Goal: Check status: Check status

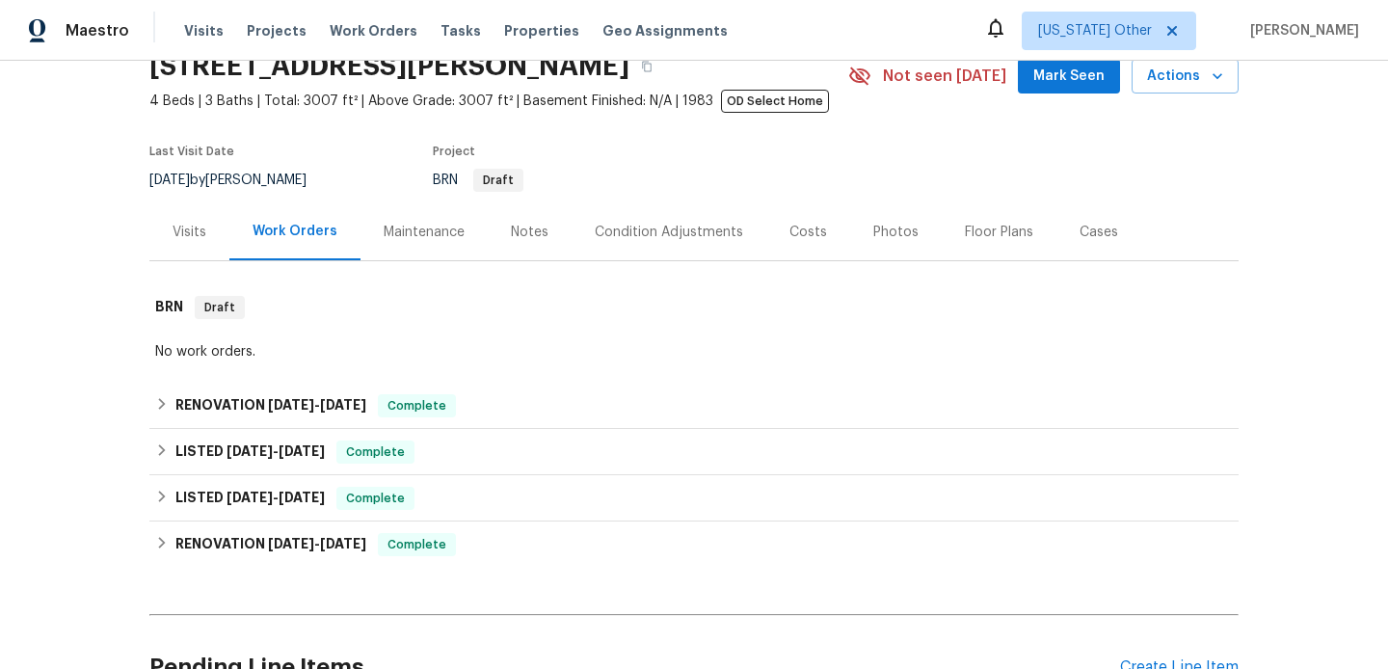
scroll to position [143, 0]
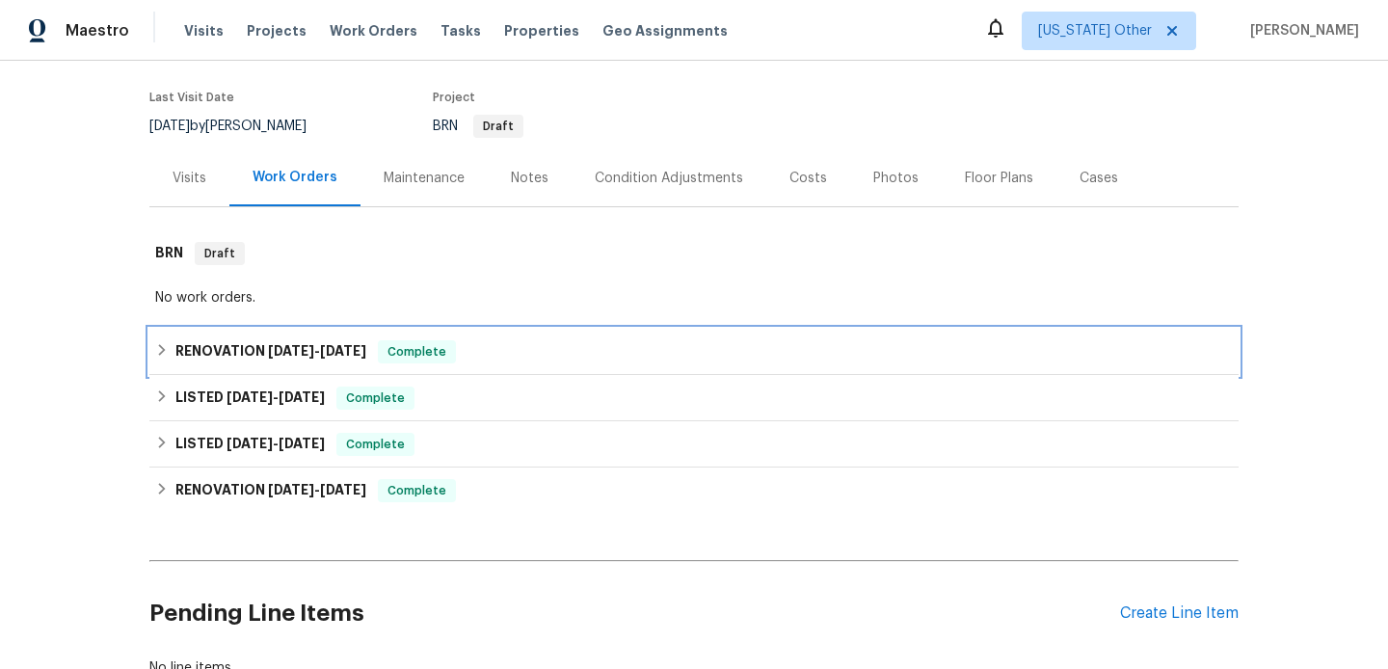
click at [582, 333] on div "RENOVATION 9/10/25 - 9/10/25 Complete" at bounding box center [694, 352] width 1090 height 46
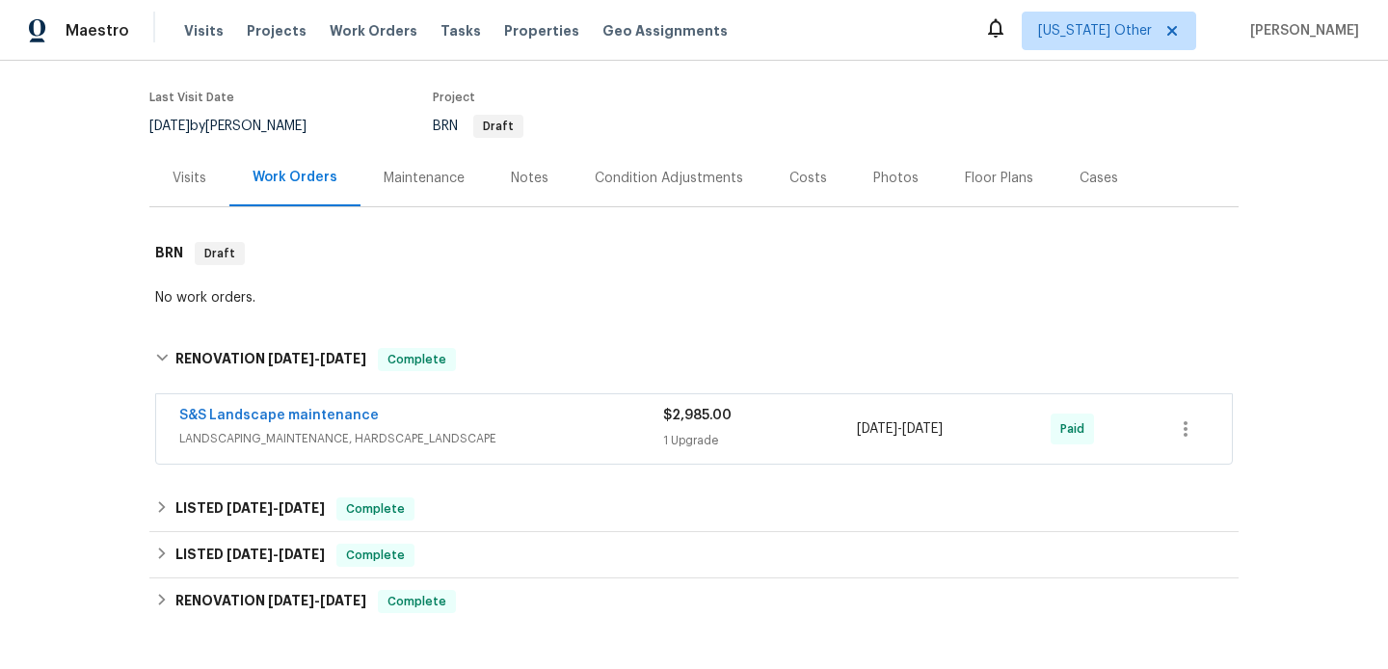
click at [584, 461] on div "S&S Landscape maintenance LANDSCAPING_MAINTENANCE, HARDSCAPE_LANDSCAPE $2,985.0…" at bounding box center [694, 428] width 1076 height 69
click at [592, 446] on span "LANDSCAPING_MAINTENANCE, HARDSCAPE_LANDSCAPE" at bounding box center [421, 438] width 484 height 19
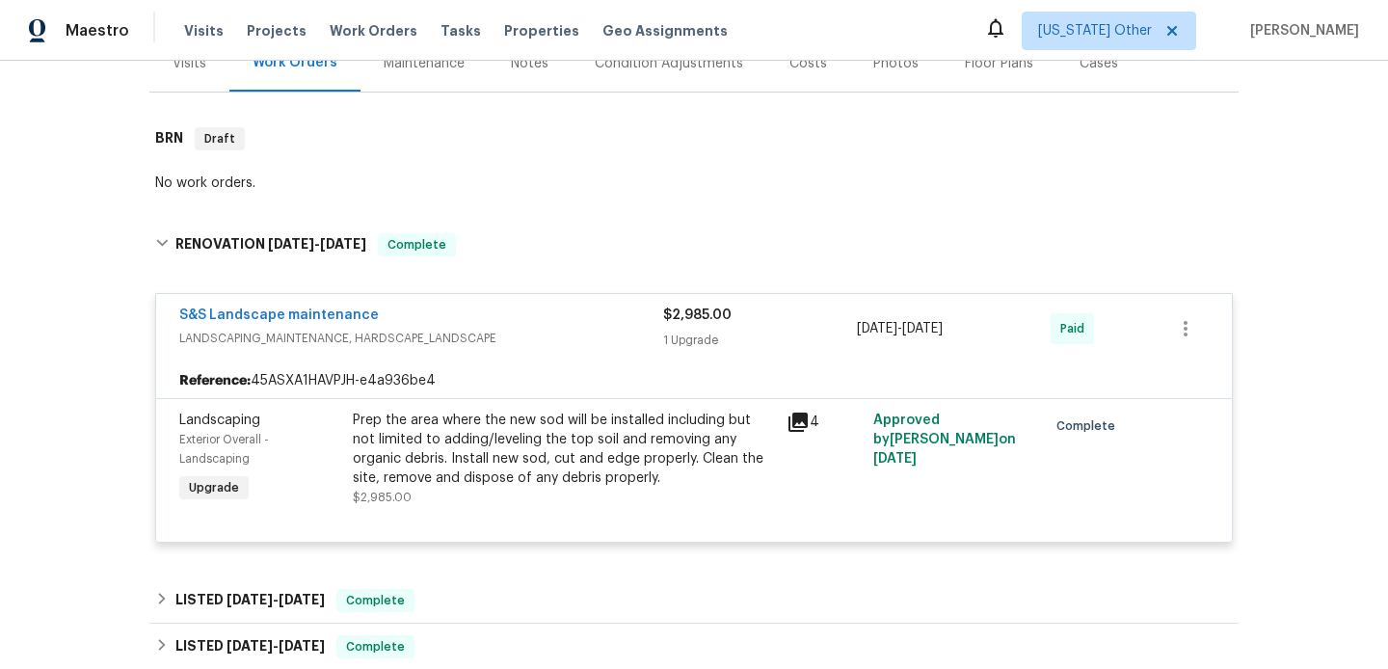
scroll to position [403, 0]
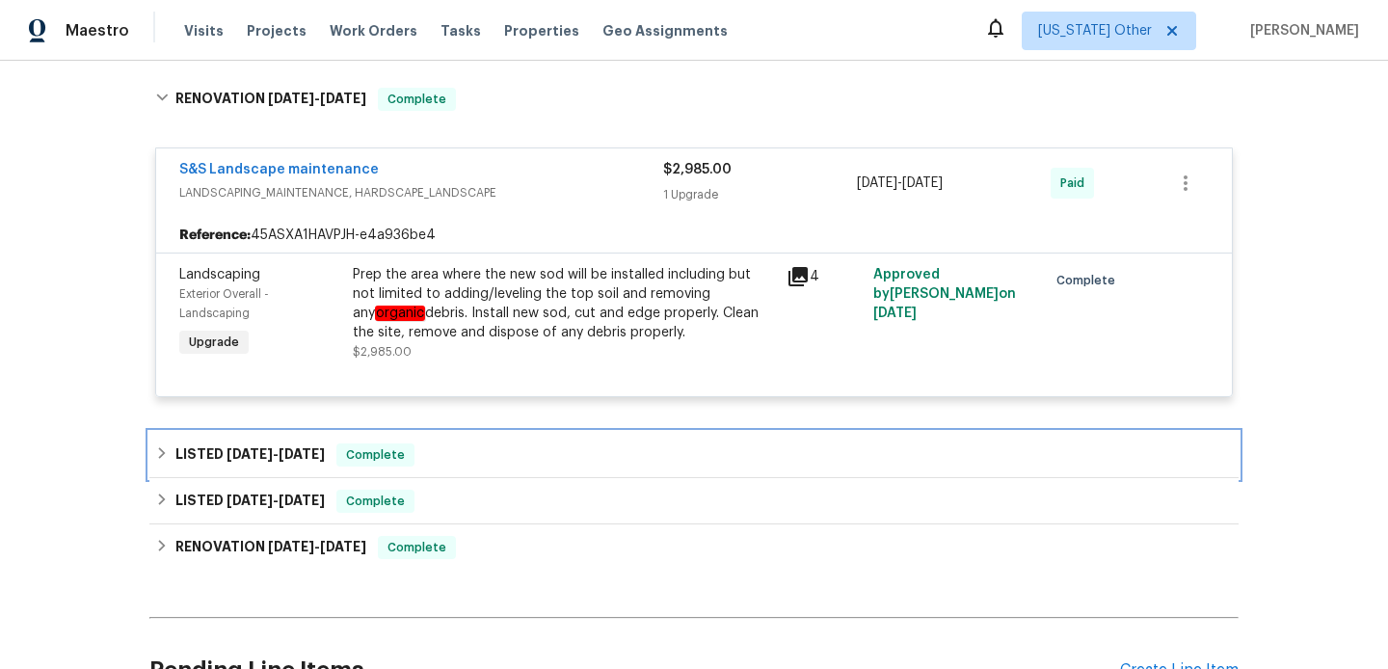
click at [586, 447] on div "LISTED 9/10/25 - 9/25/25 Complete" at bounding box center [694, 455] width 1078 height 23
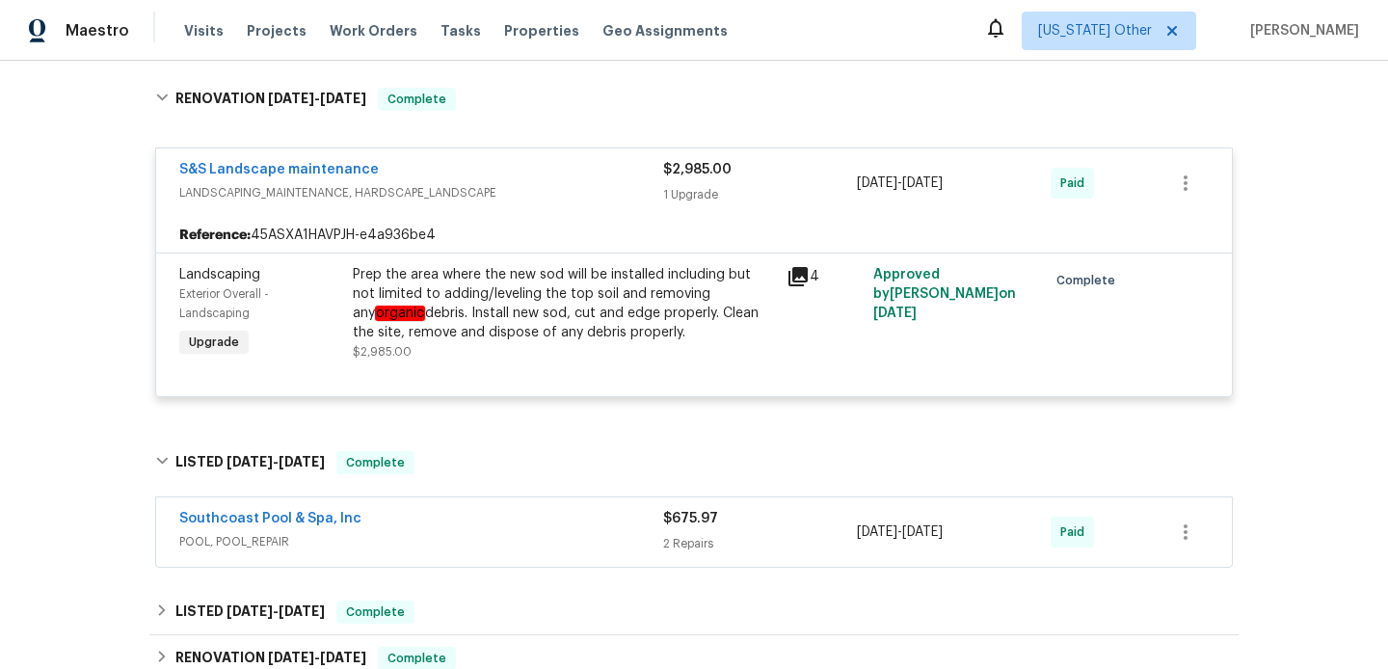
click at [590, 518] on div "Southcoast Pool & Spa, Inc" at bounding box center [421, 520] width 484 height 23
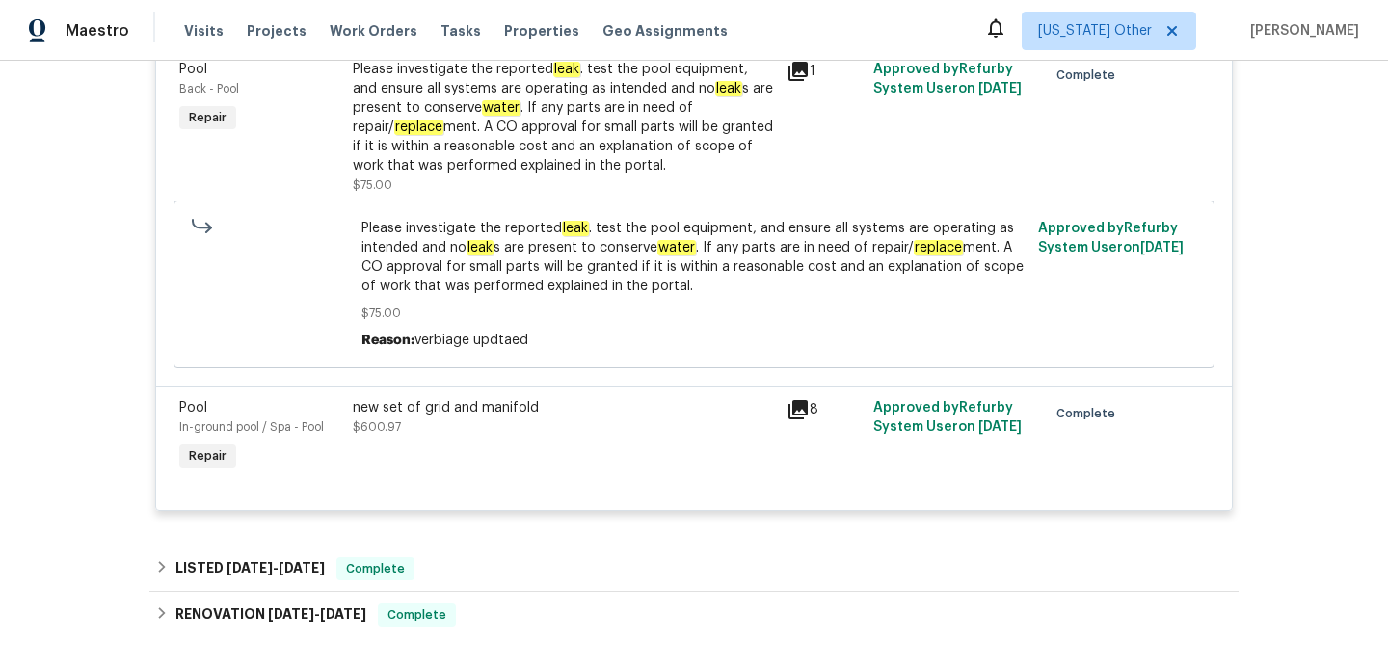
scroll to position [763, 0]
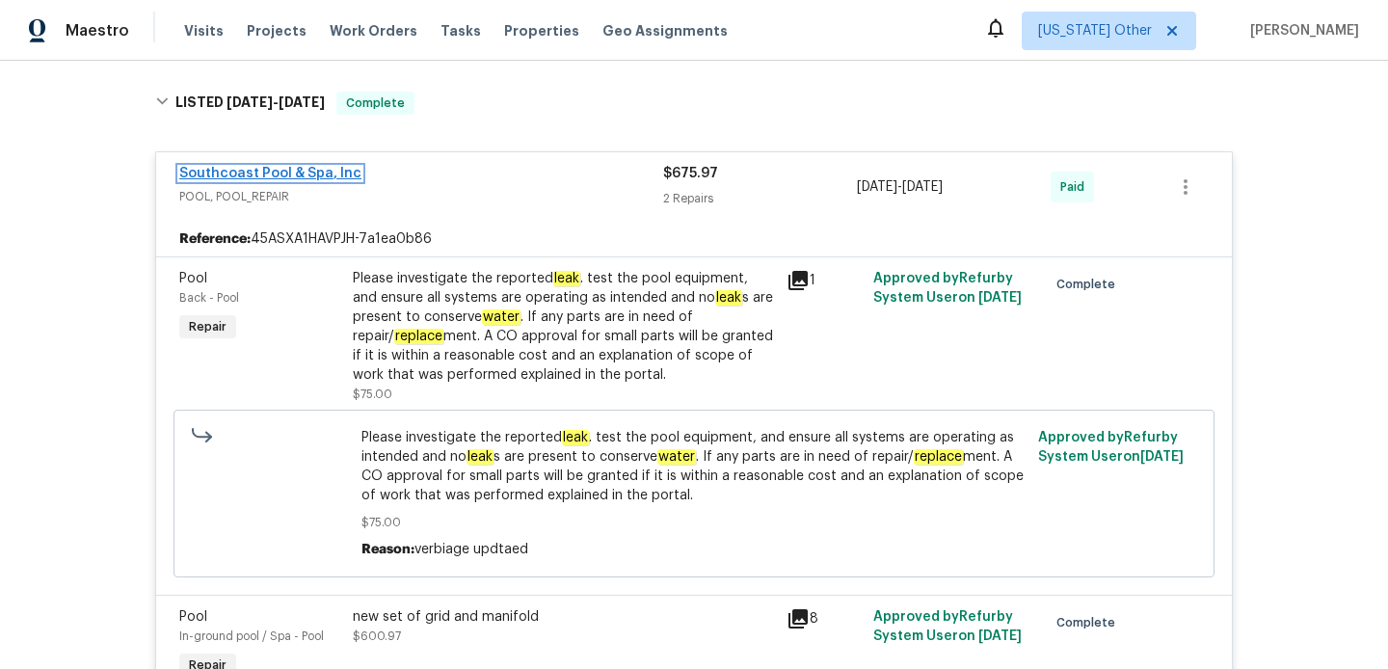
click at [324, 178] on link "Southcoast Pool & Spa, Inc" at bounding box center [270, 173] width 182 height 13
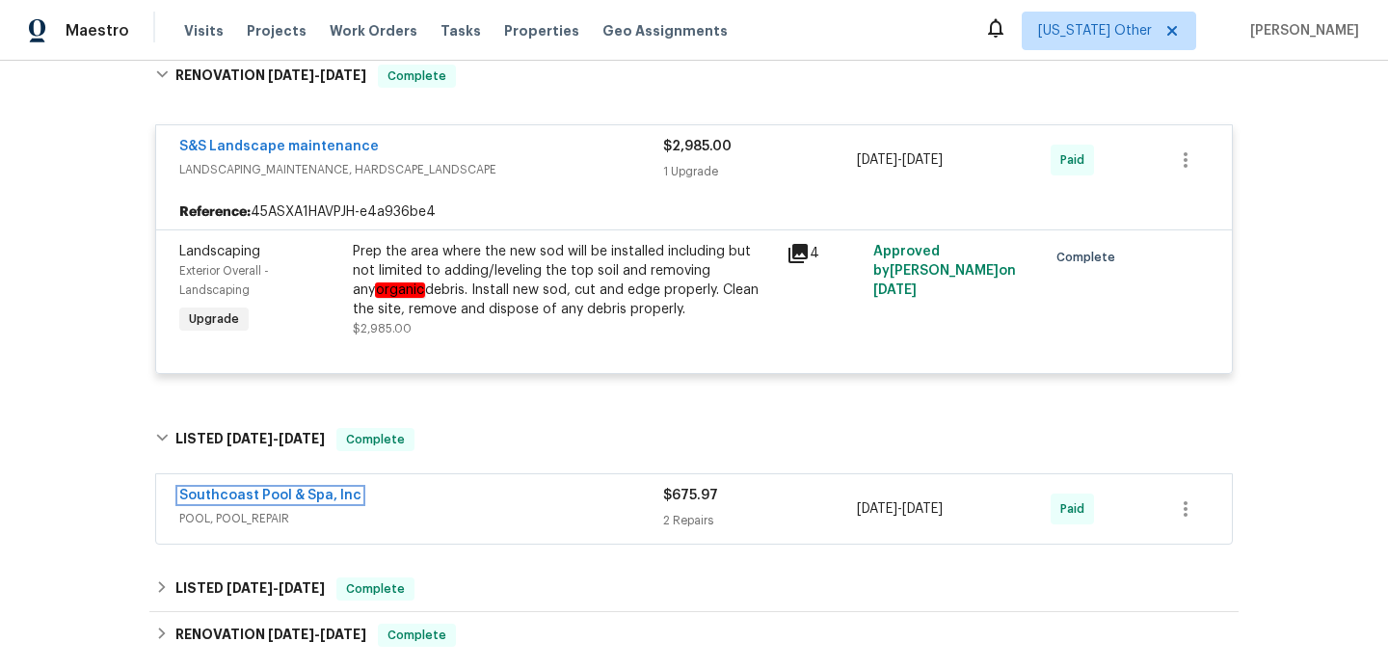
scroll to position [420, 0]
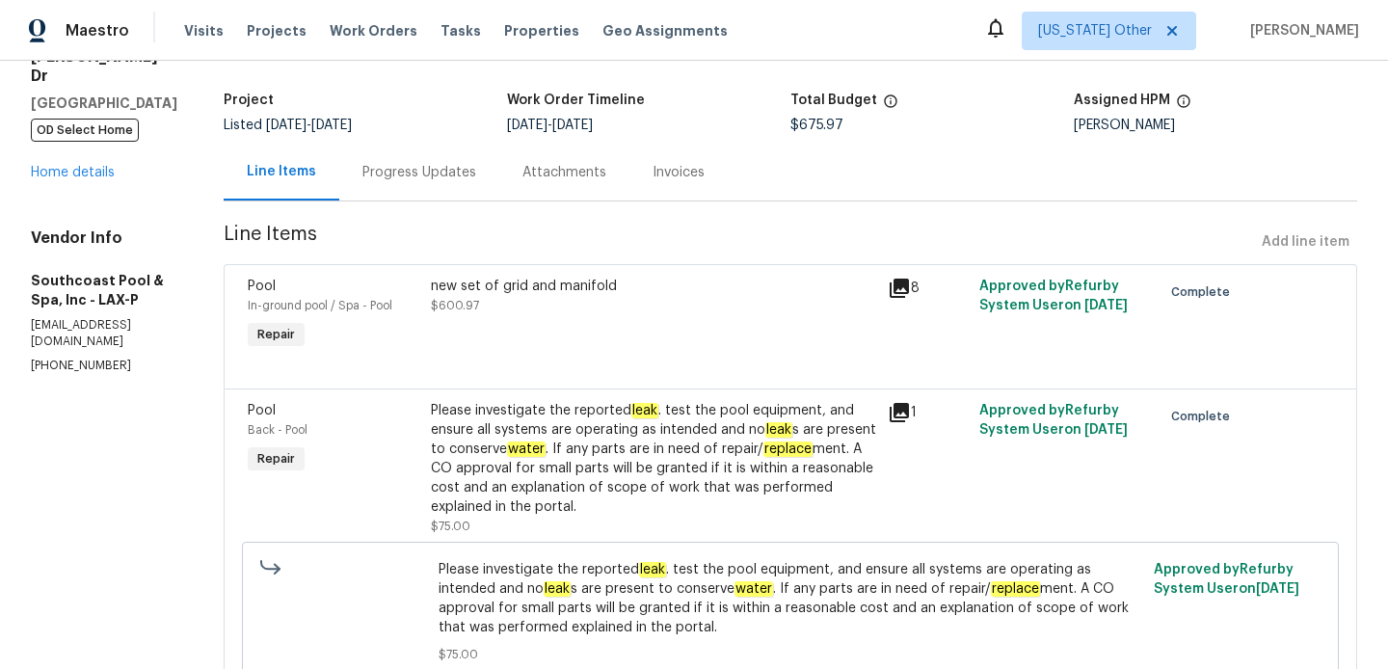
click at [430, 177] on div "Progress Updates" at bounding box center [420, 172] width 114 height 19
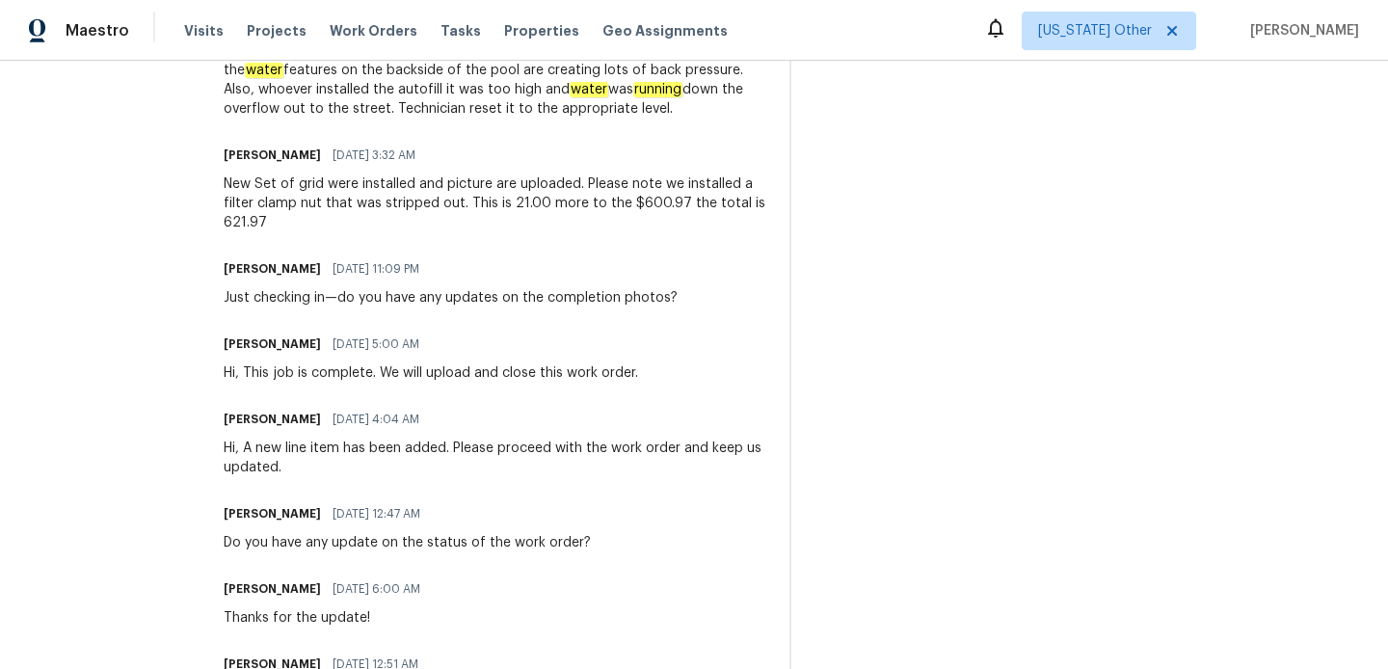
scroll to position [834, 0]
